Goal: Task Accomplishment & Management: Manage account settings

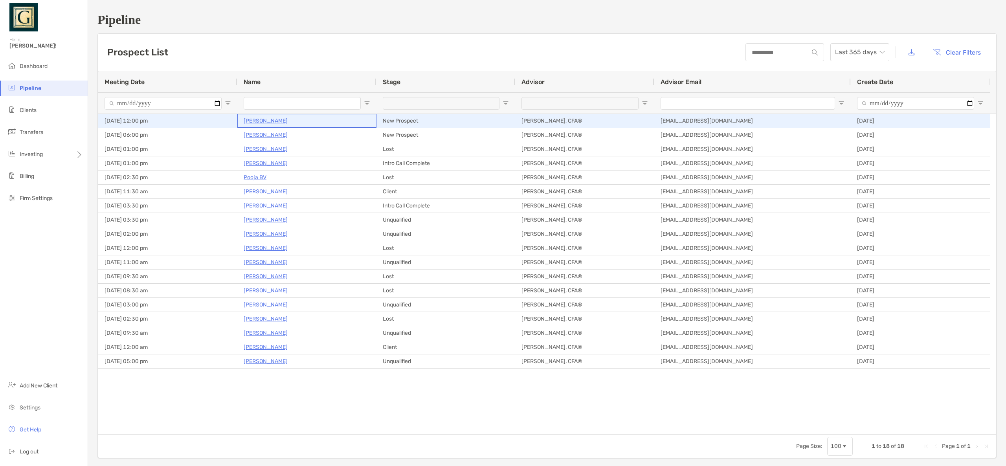
click at [256, 123] on p "[PERSON_NAME]" at bounding box center [266, 121] width 44 height 10
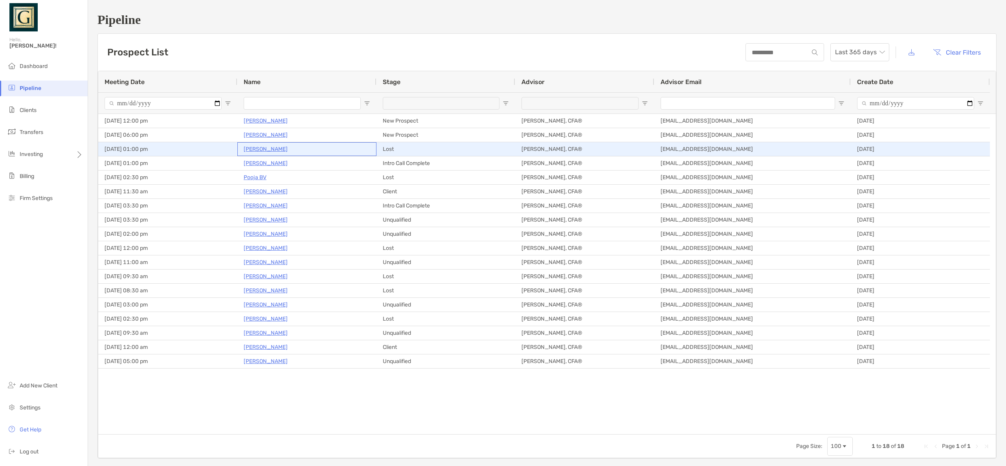
click at [266, 149] on p "[PERSON_NAME]" at bounding box center [266, 149] width 44 height 10
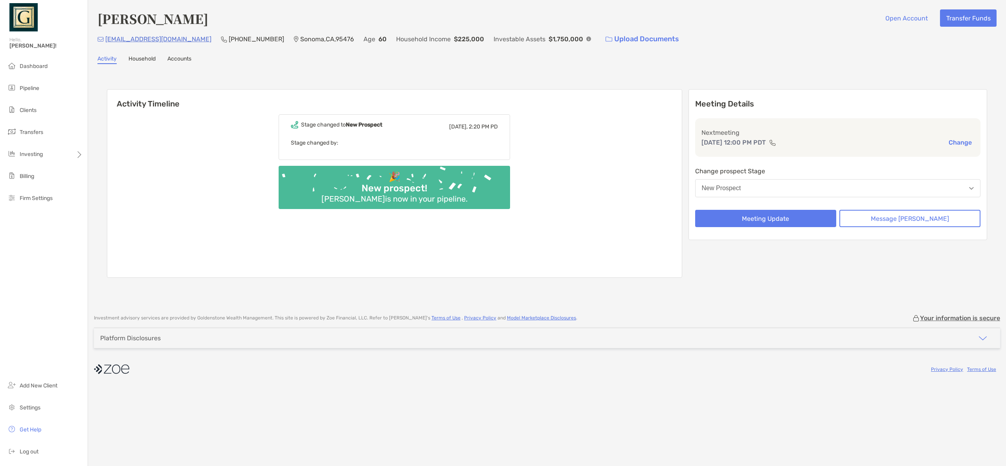
click at [145, 61] on link "Household" at bounding box center [142, 59] width 27 height 9
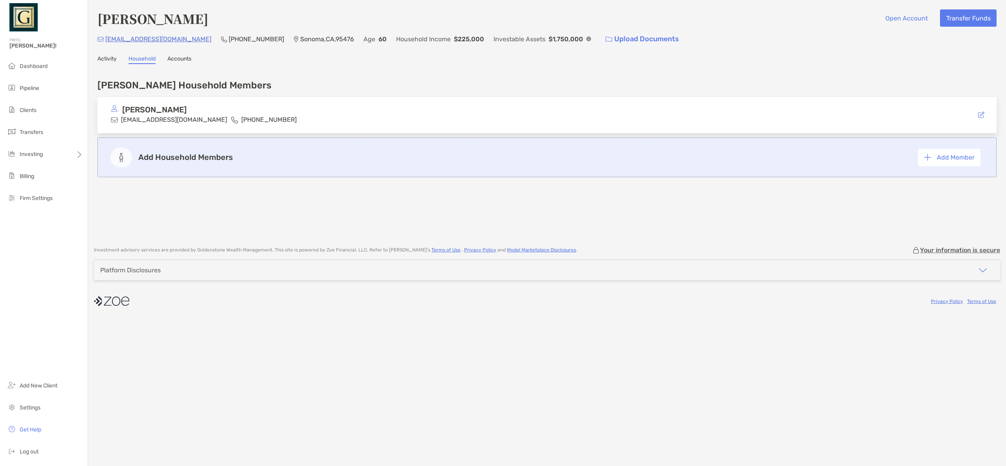
click at [184, 61] on link "Accounts" at bounding box center [179, 59] width 24 height 9
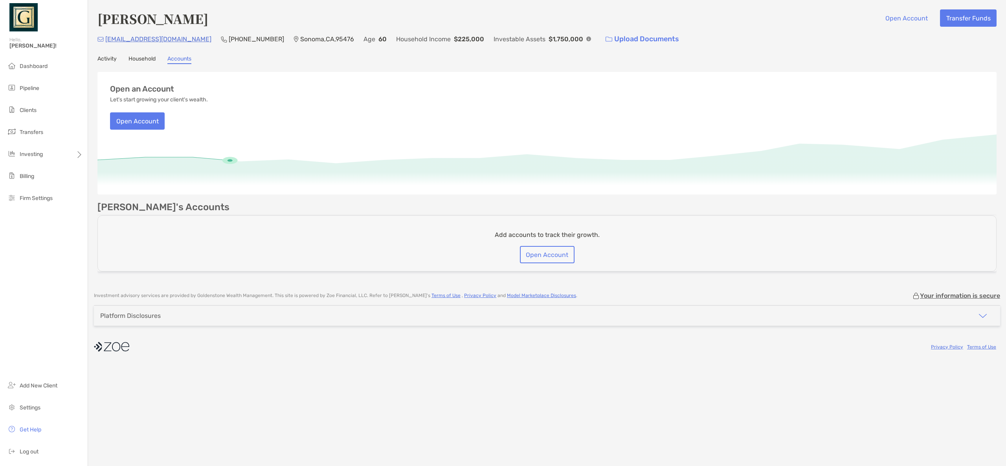
click at [115, 59] on link "Activity" at bounding box center [106, 59] width 19 height 9
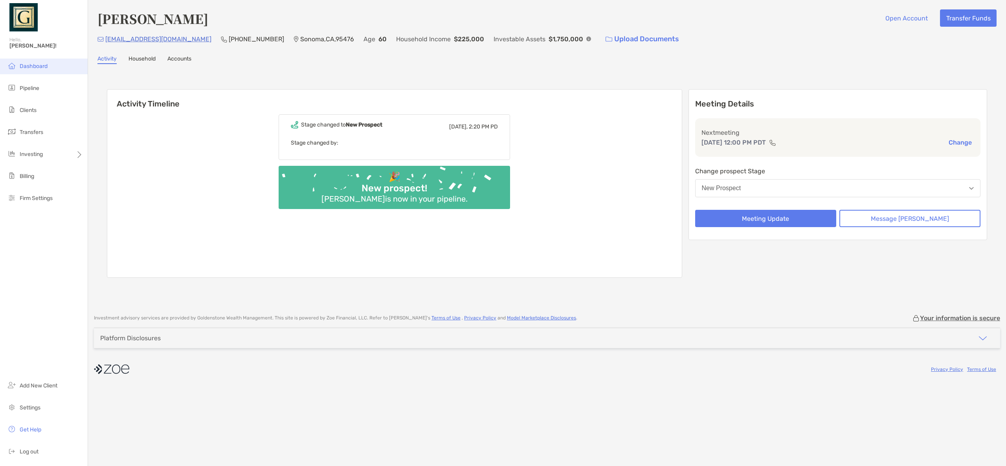
click at [61, 69] on li "Dashboard" at bounding box center [44, 67] width 88 height 16
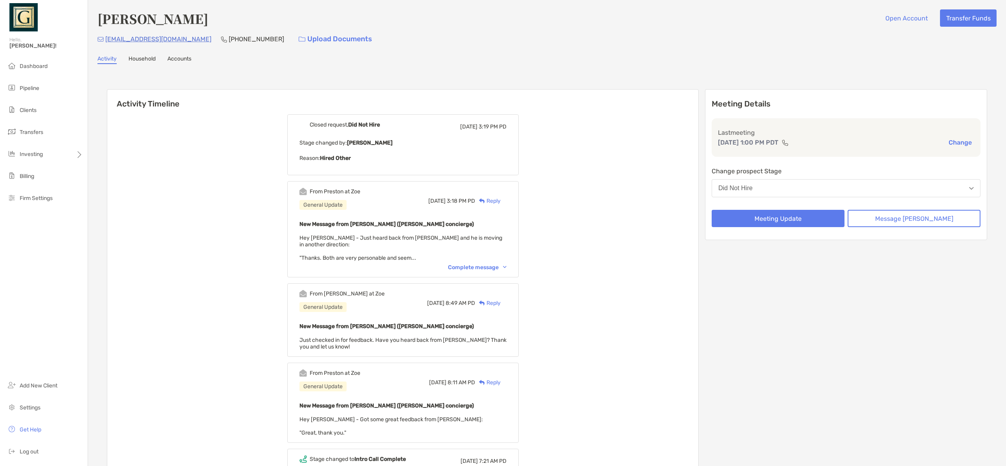
click at [475, 267] on div "Complete message" at bounding box center [477, 267] width 59 height 7
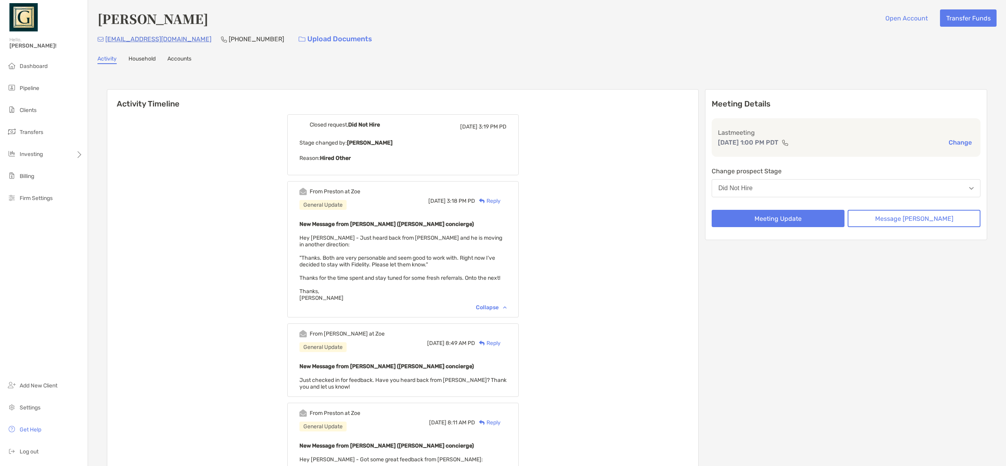
click at [753, 191] on div "Did Not Hire" at bounding box center [735, 188] width 34 height 7
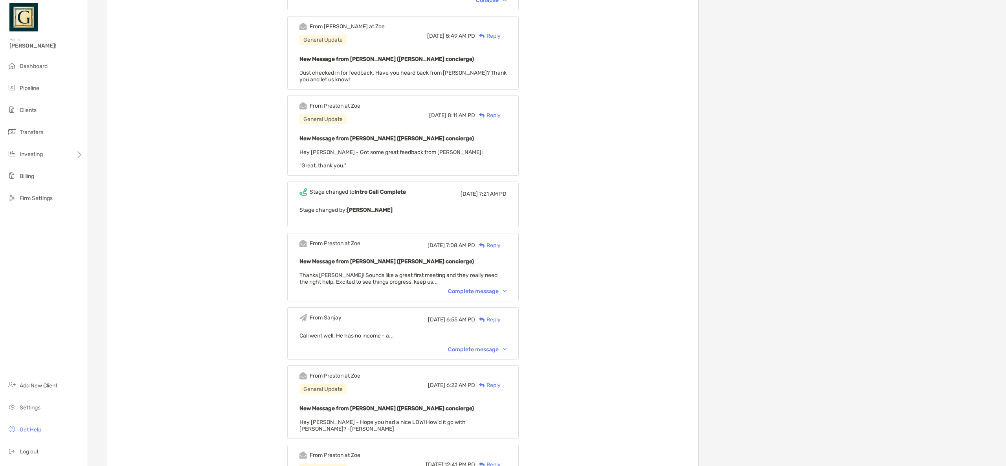
scroll to position [308, 0]
click at [492, 345] on div "Complete message" at bounding box center [477, 348] width 59 height 7
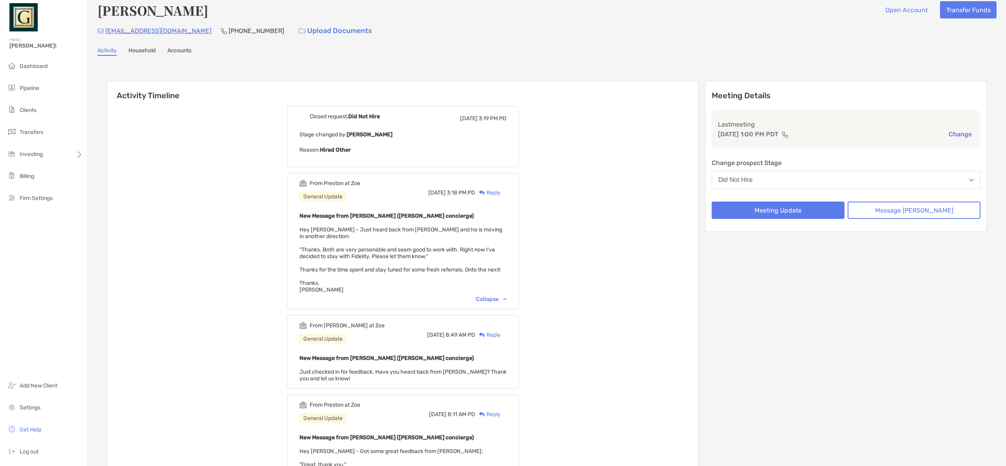
scroll to position [0, 0]
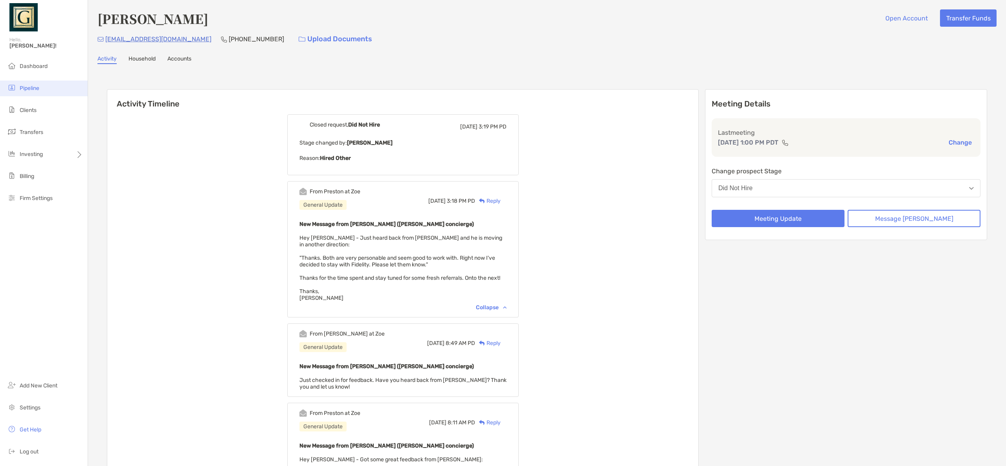
click at [39, 89] on span "Pipeline" at bounding box center [30, 88] width 20 height 7
